Goal: Transaction & Acquisition: Register for event/course

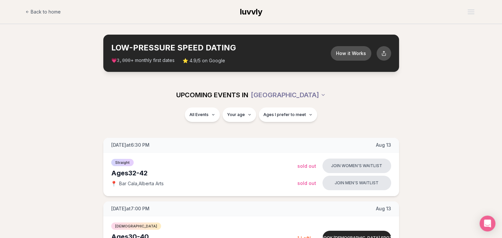
click at [251, 10] on span "luvvly" at bounding box center [251, 12] width 22 height 10
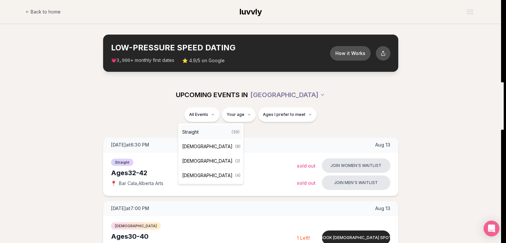
click at [193, 131] on span "Straight" at bounding box center [190, 132] width 16 height 7
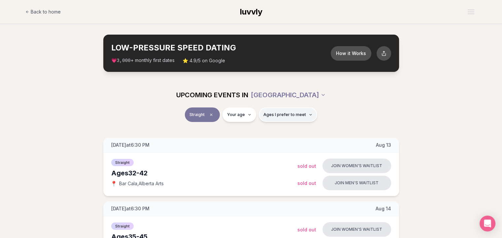
click at [310, 114] on button "Ages I prefer to meet" at bounding box center [288, 114] width 58 height 15
click at [284, 131] on div "Please enter your age first" at bounding box center [287, 134] width 58 height 12
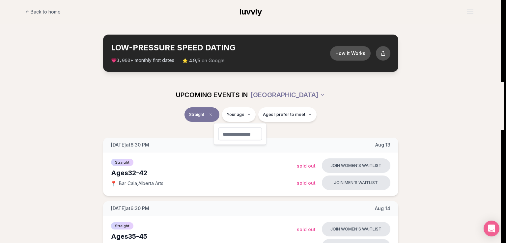
type input "**"
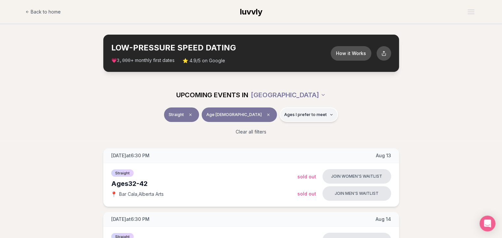
click at [330, 114] on icon "button" at bounding box center [331, 114] width 2 height 1
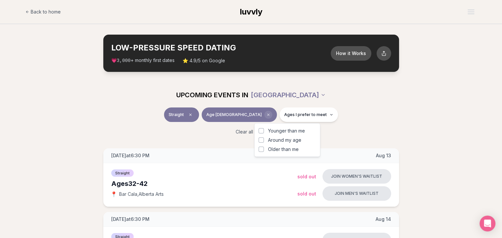
click at [266, 115] on icon "Clear age" at bounding box center [268, 115] width 4 height 4
